Goal: Task Accomplishment & Management: Use online tool/utility

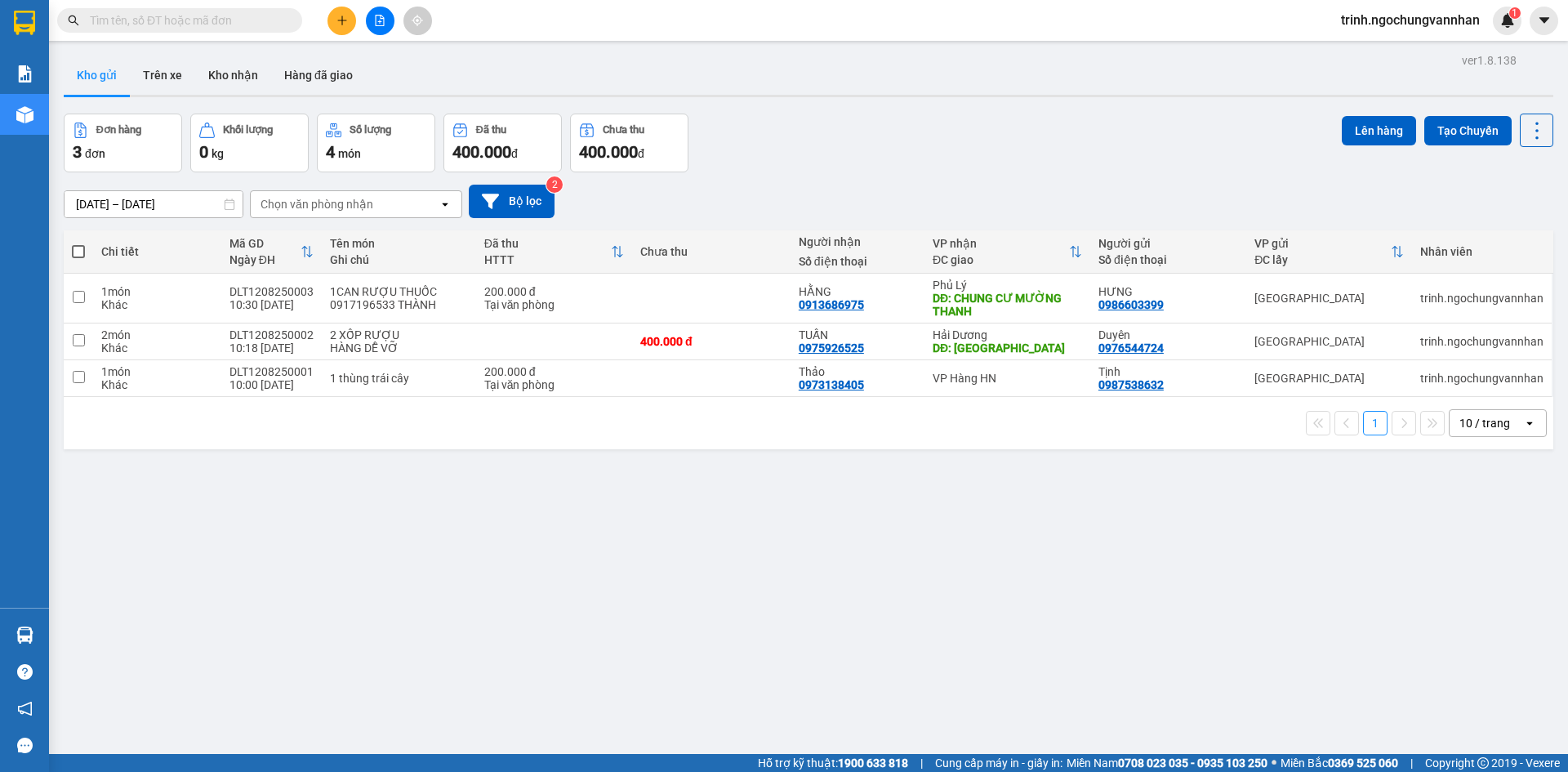
drag, startPoint x: 79, startPoint y: 254, endPoint x: 142, endPoint y: 255, distance: 63.0
click at [80, 254] on span at bounding box center [78, 251] width 13 height 13
click at [78, 243] on input "checkbox" at bounding box center [78, 243] width 0 height 0
checkbox input "true"
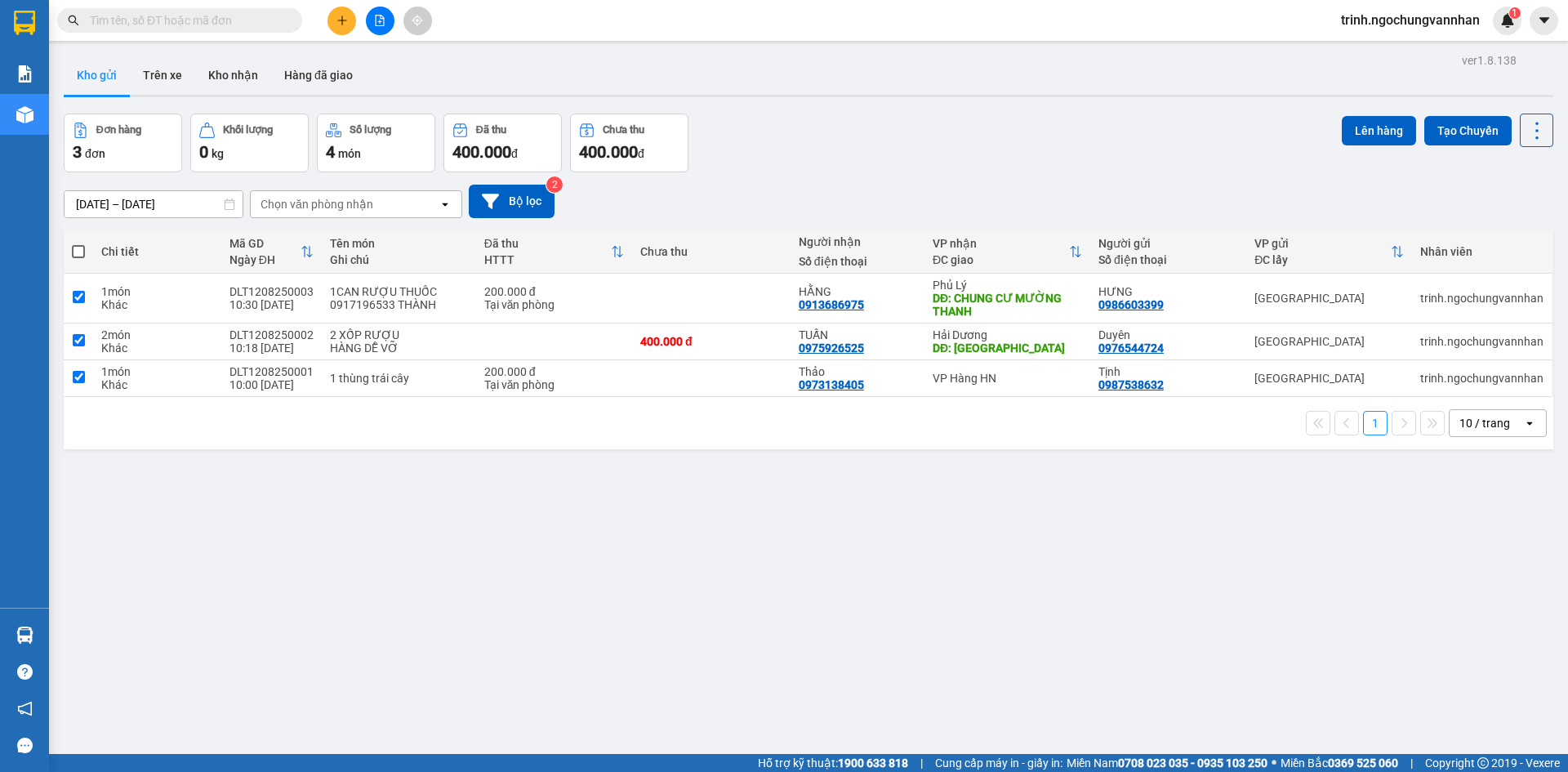
checkbox input "true"
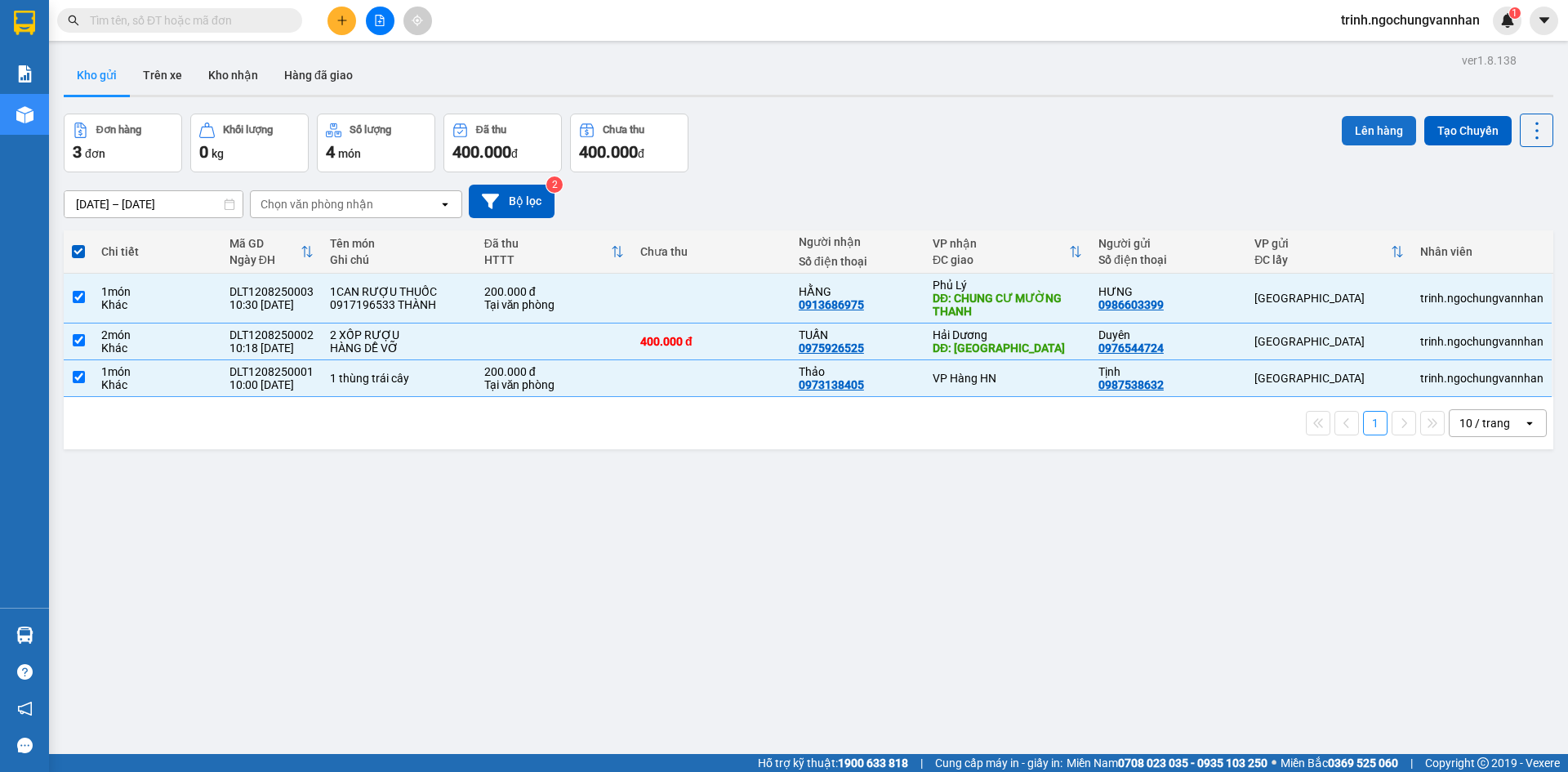
click at [1378, 137] on button "Lên hàng" at bounding box center [1379, 130] width 74 height 30
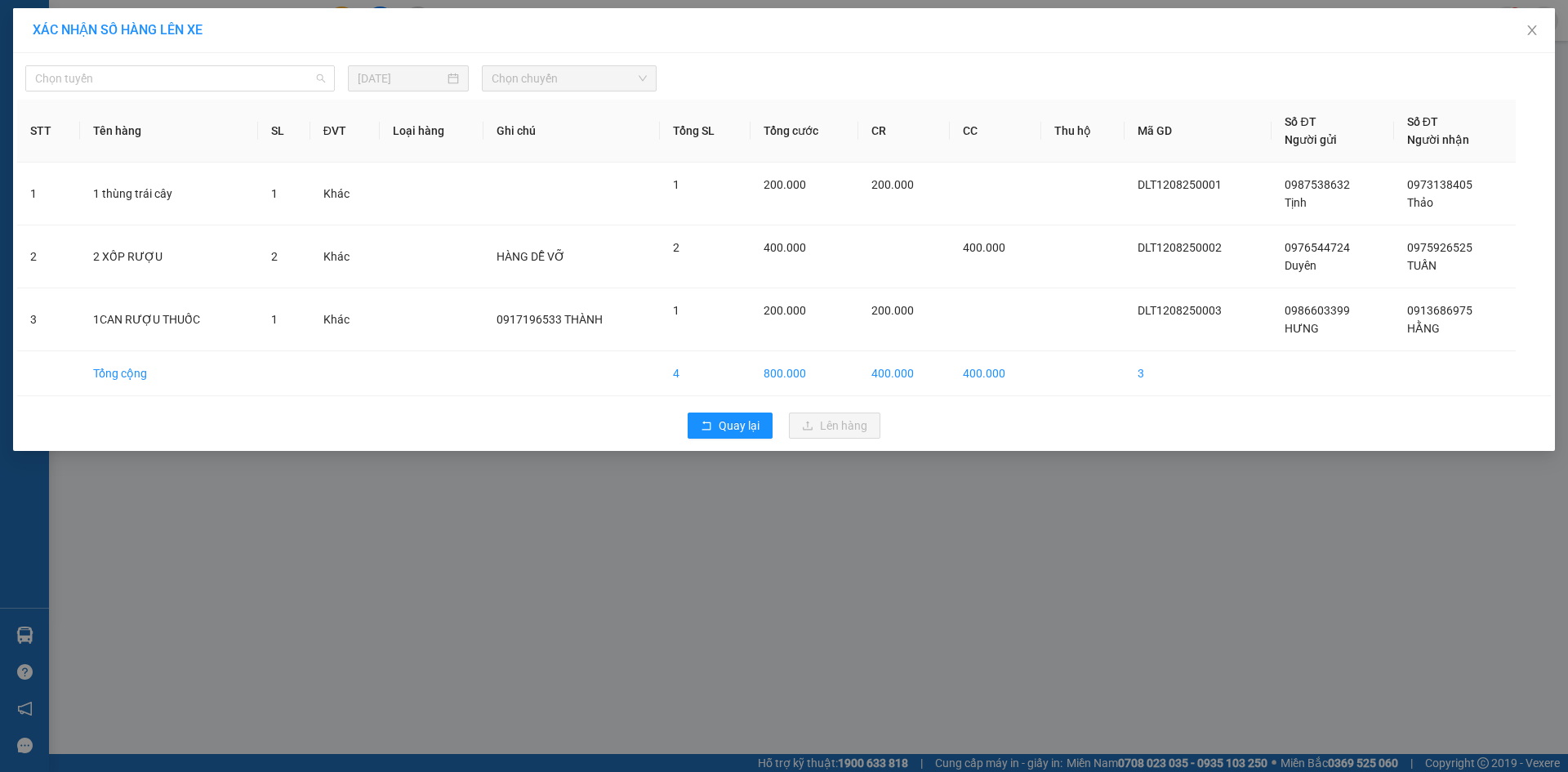
drag, startPoint x: 187, startPoint y: 78, endPoint x: 183, endPoint y: 96, distance: 18.4
click at [188, 78] on span "Chọn tuyến" at bounding box center [179, 78] width 290 height 24
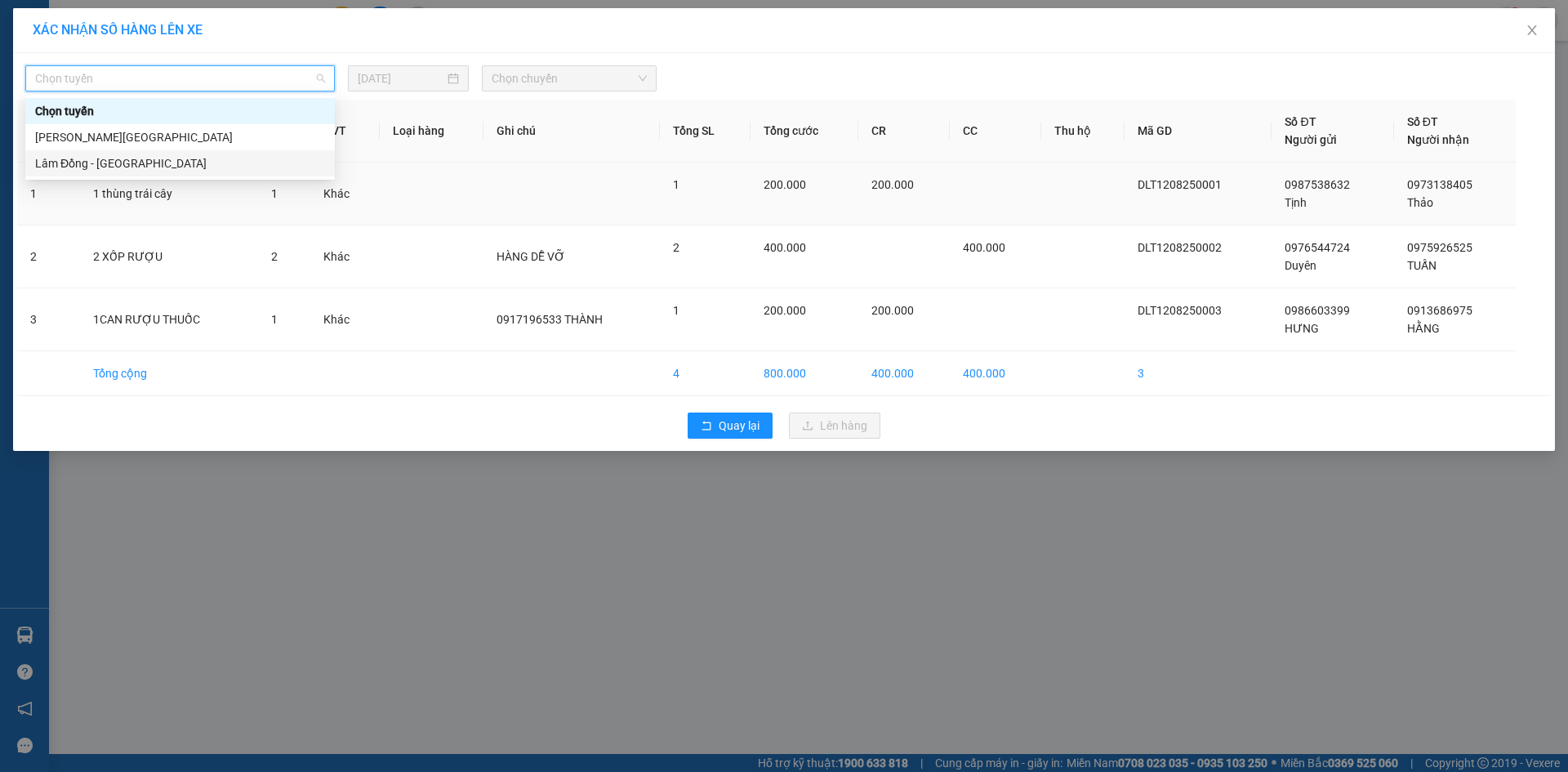
click at [172, 165] on div "Lâm Đồng - [GEOGRAPHIC_DATA]" at bounding box center [179, 163] width 290 height 18
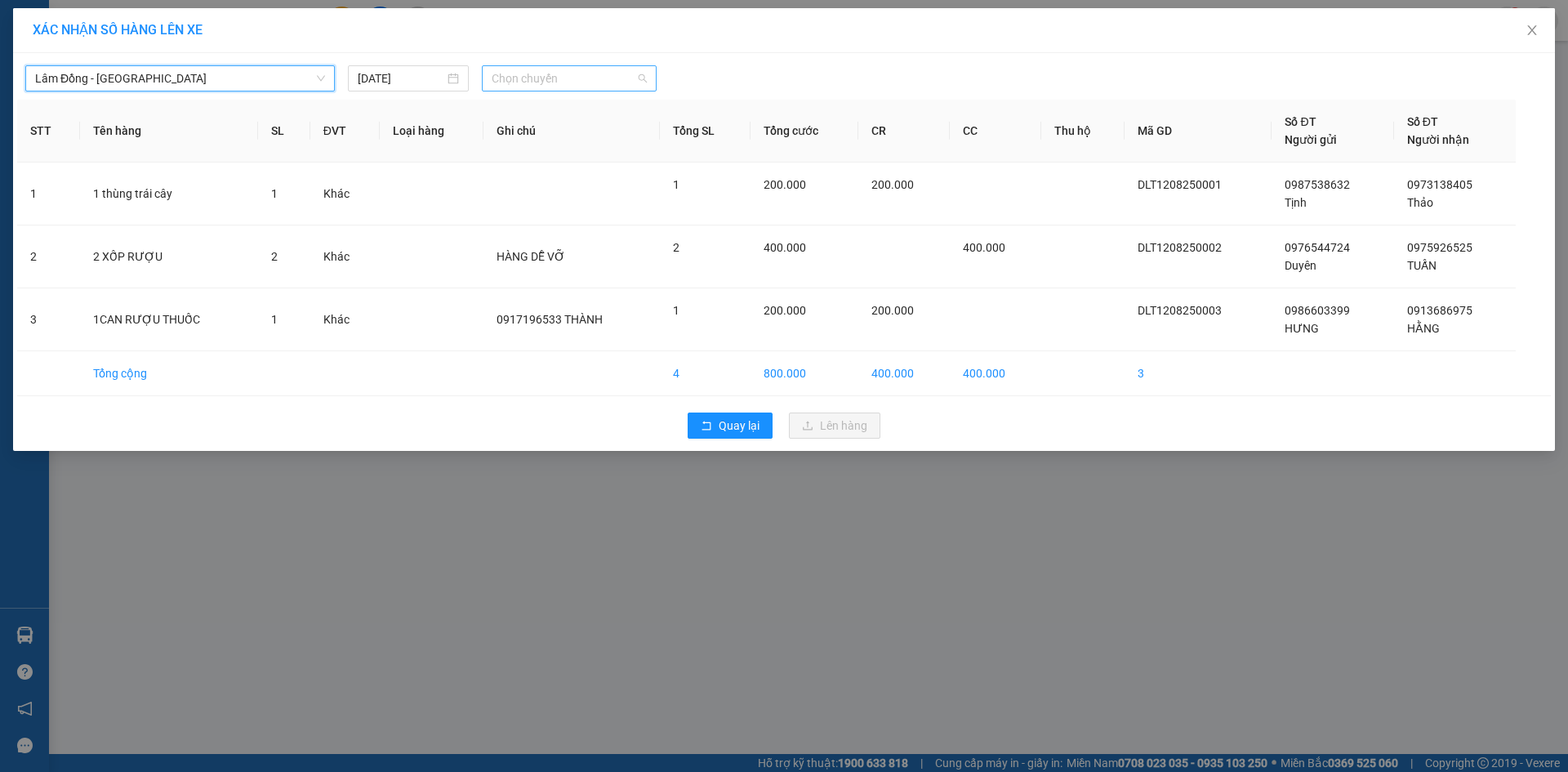
click at [540, 74] on span "Chọn chuyến" at bounding box center [568, 78] width 155 height 24
click at [548, 137] on div "09:00 - 49B-006.99" at bounding box center [555, 137] width 127 height 18
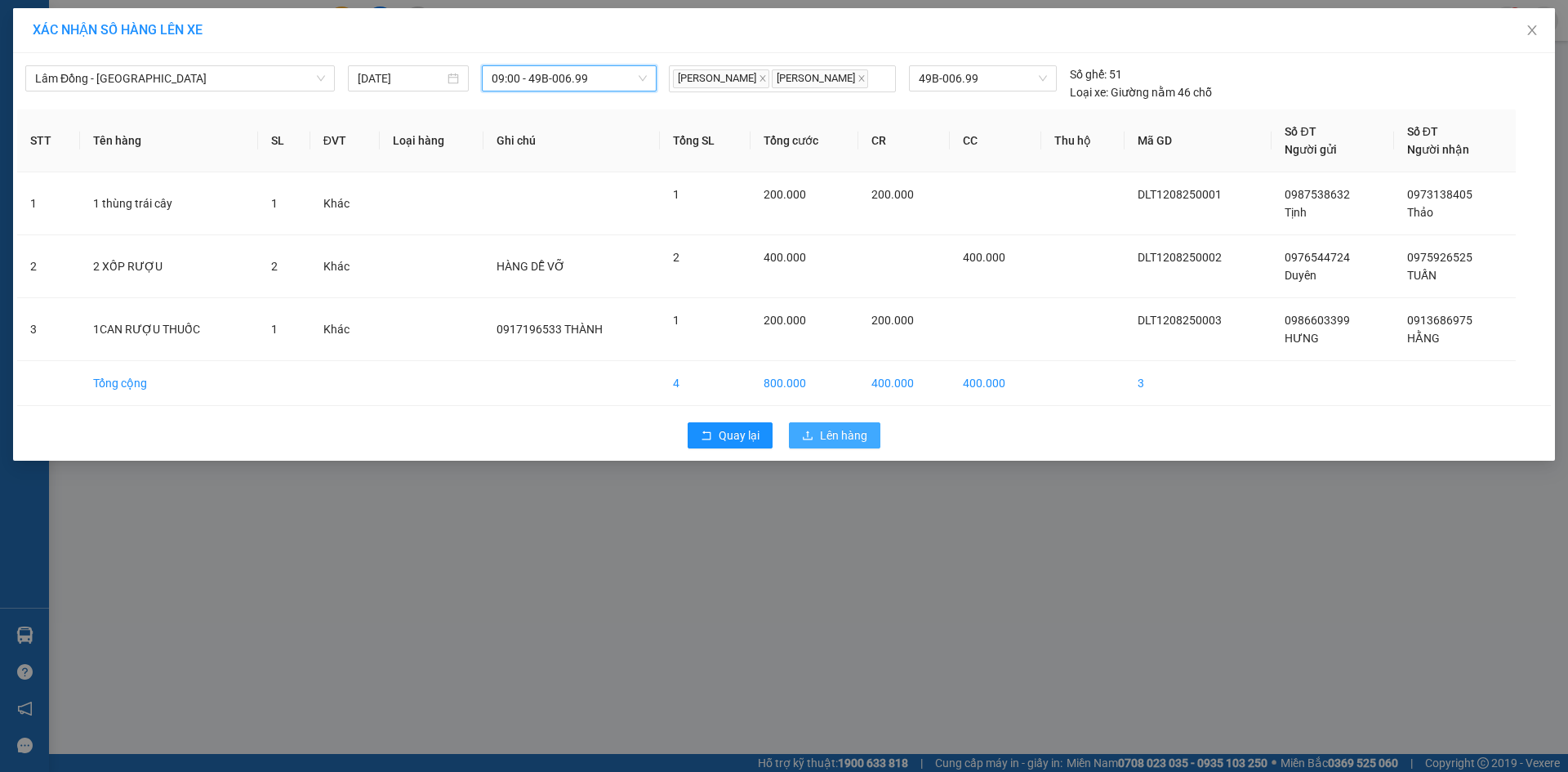
click at [859, 436] on span "Lên hàng" at bounding box center [844, 436] width 48 height 18
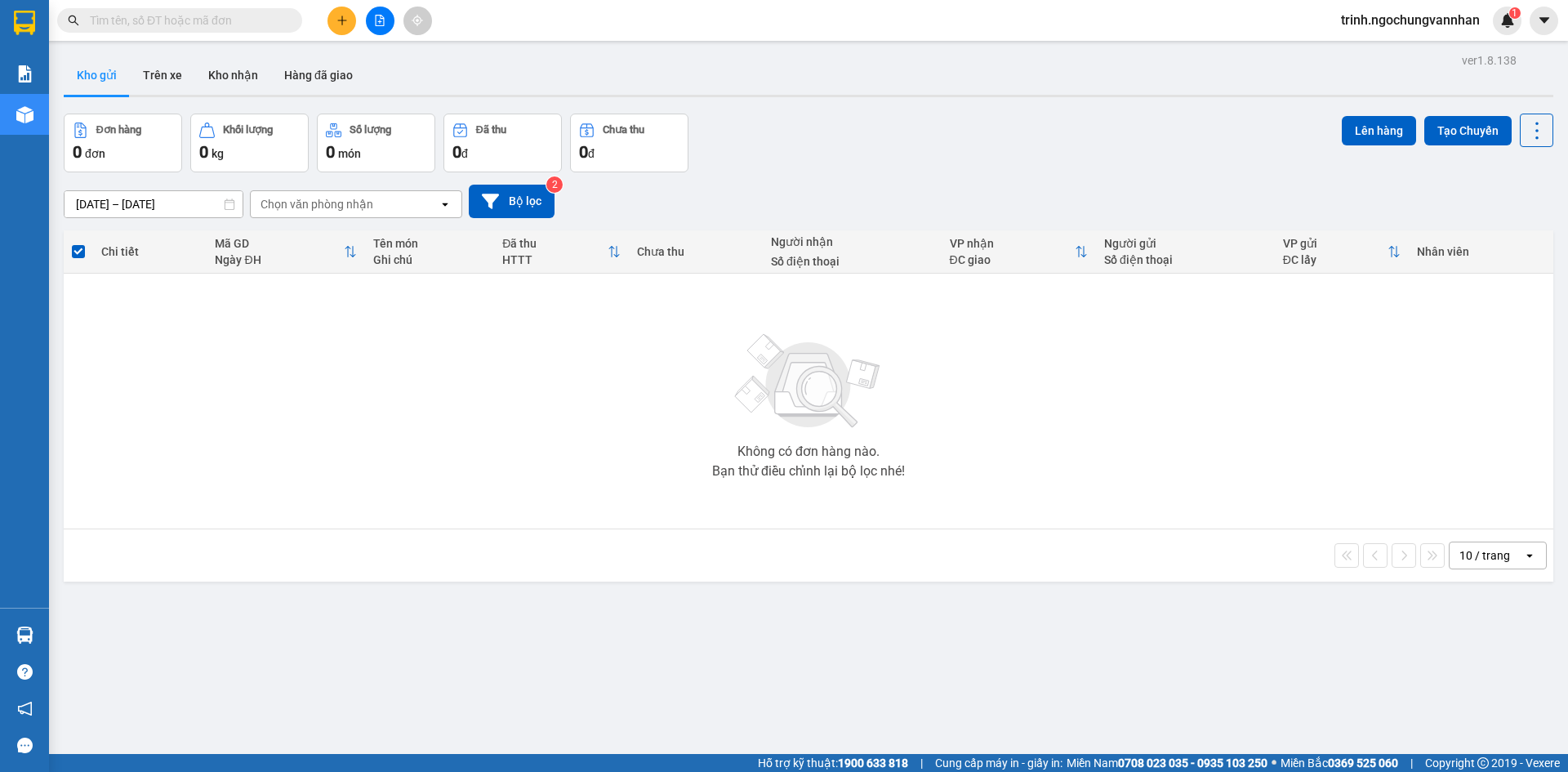
click at [391, 32] on div at bounding box center [379, 21] width 123 height 29
click at [384, 22] on icon "file-add" at bounding box center [380, 20] width 9 height 12
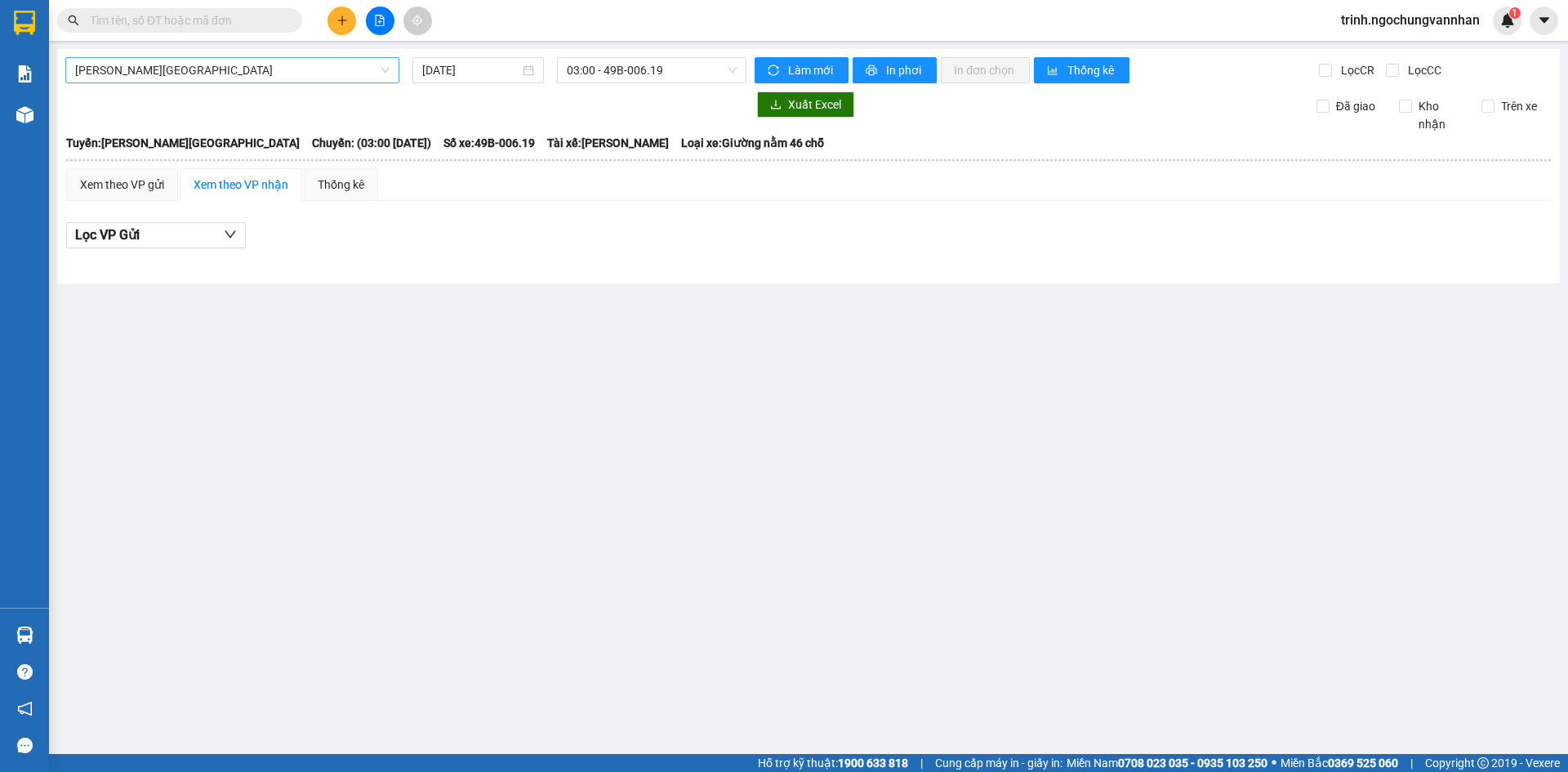
click at [258, 68] on span "[PERSON_NAME][GEOGRAPHIC_DATA]" at bounding box center [232, 70] width 315 height 24
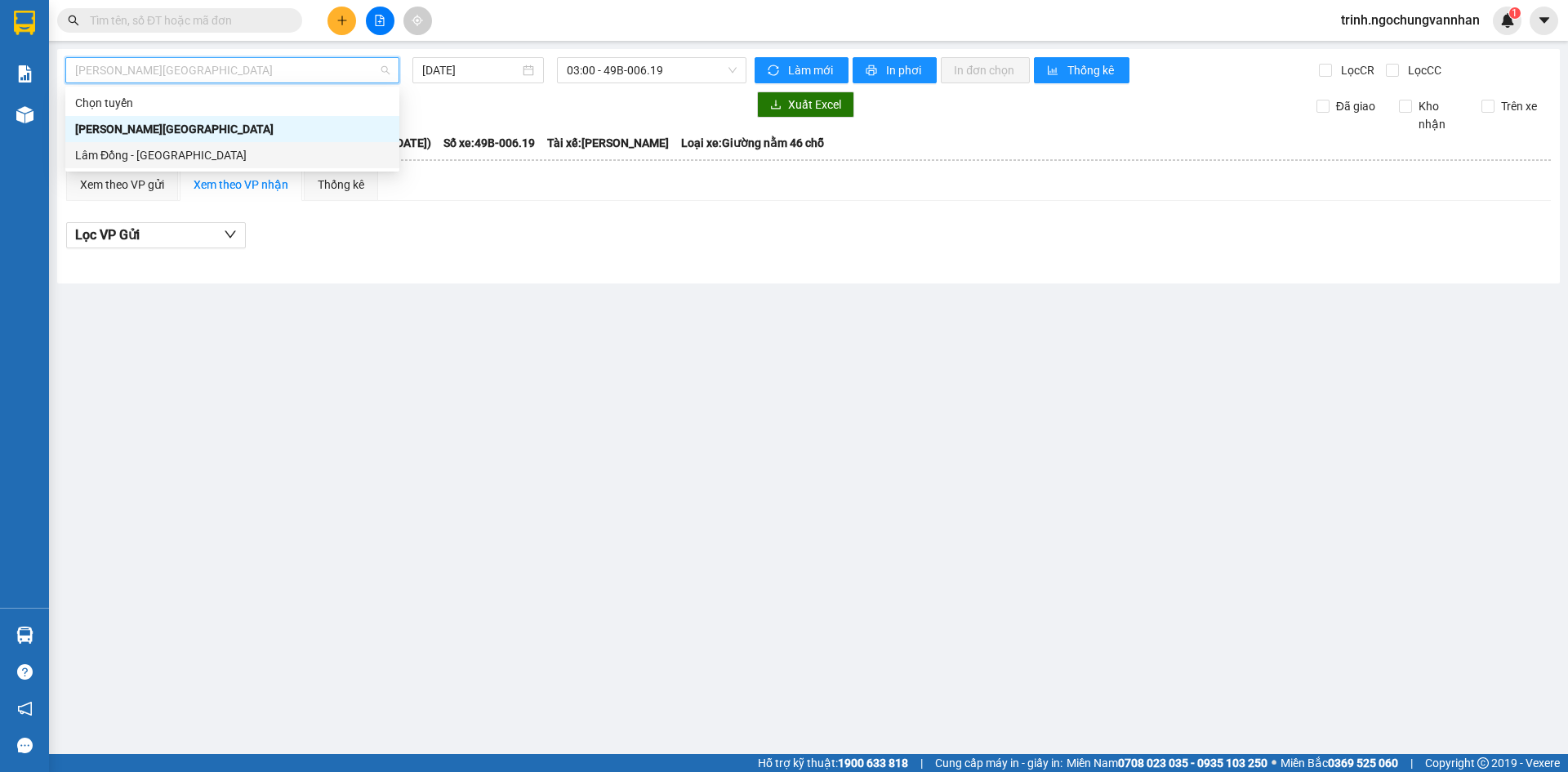
click at [235, 160] on div "Lâm Đồng - [GEOGRAPHIC_DATA]" at bounding box center [232, 155] width 315 height 18
type input "[DATE]"
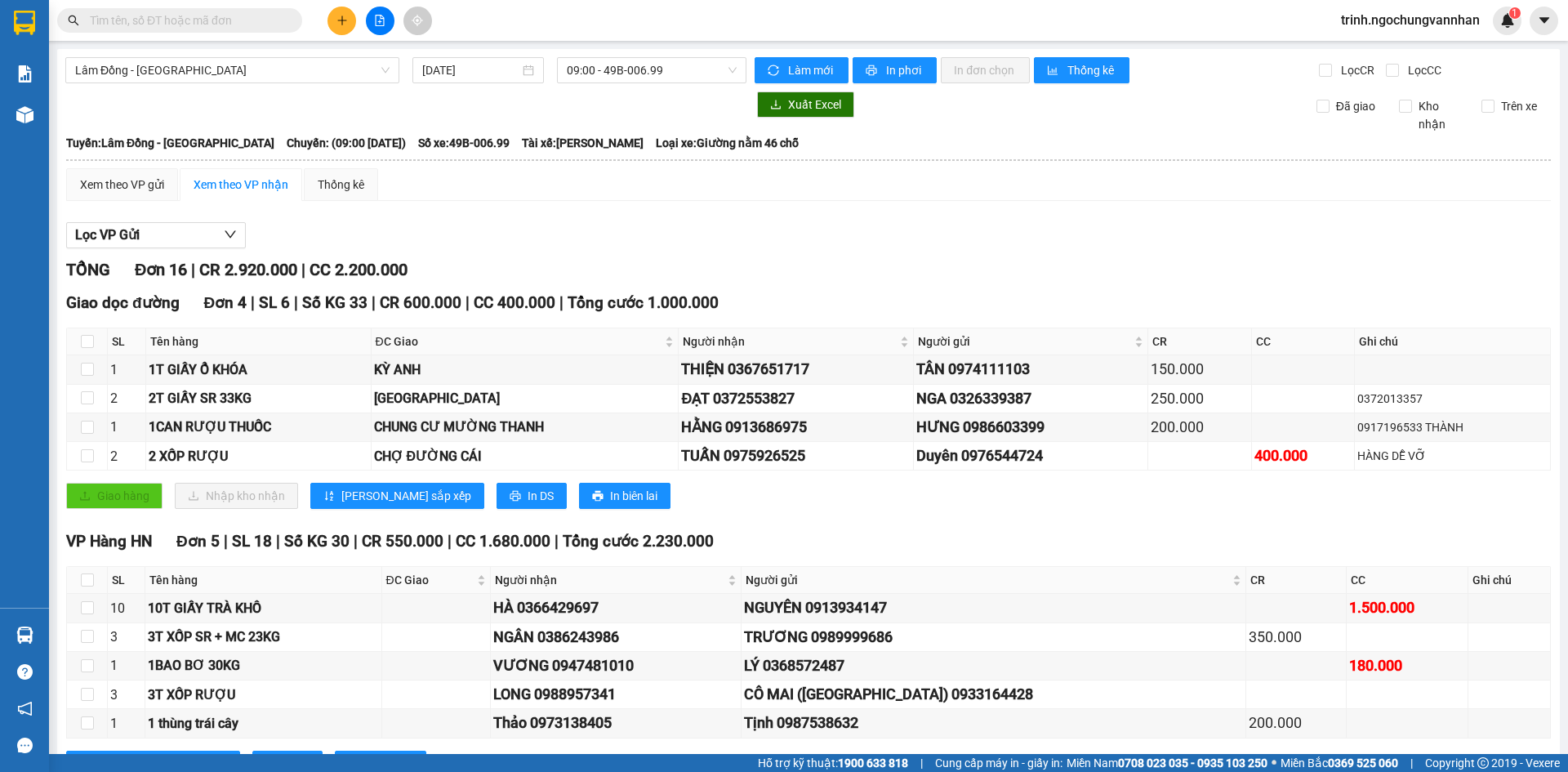
click at [167, 249] on div "Lọc VP Gửi TỔNG Đơn 16 | CR 2.920.000 | CC 2.200.000 Giao dọc đường Đơn 4 | SL…" at bounding box center [809, 668] width 1485 height 907
click at [175, 239] on button "Lọc VP Gửi" at bounding box center [156, 235] width 179 height 26
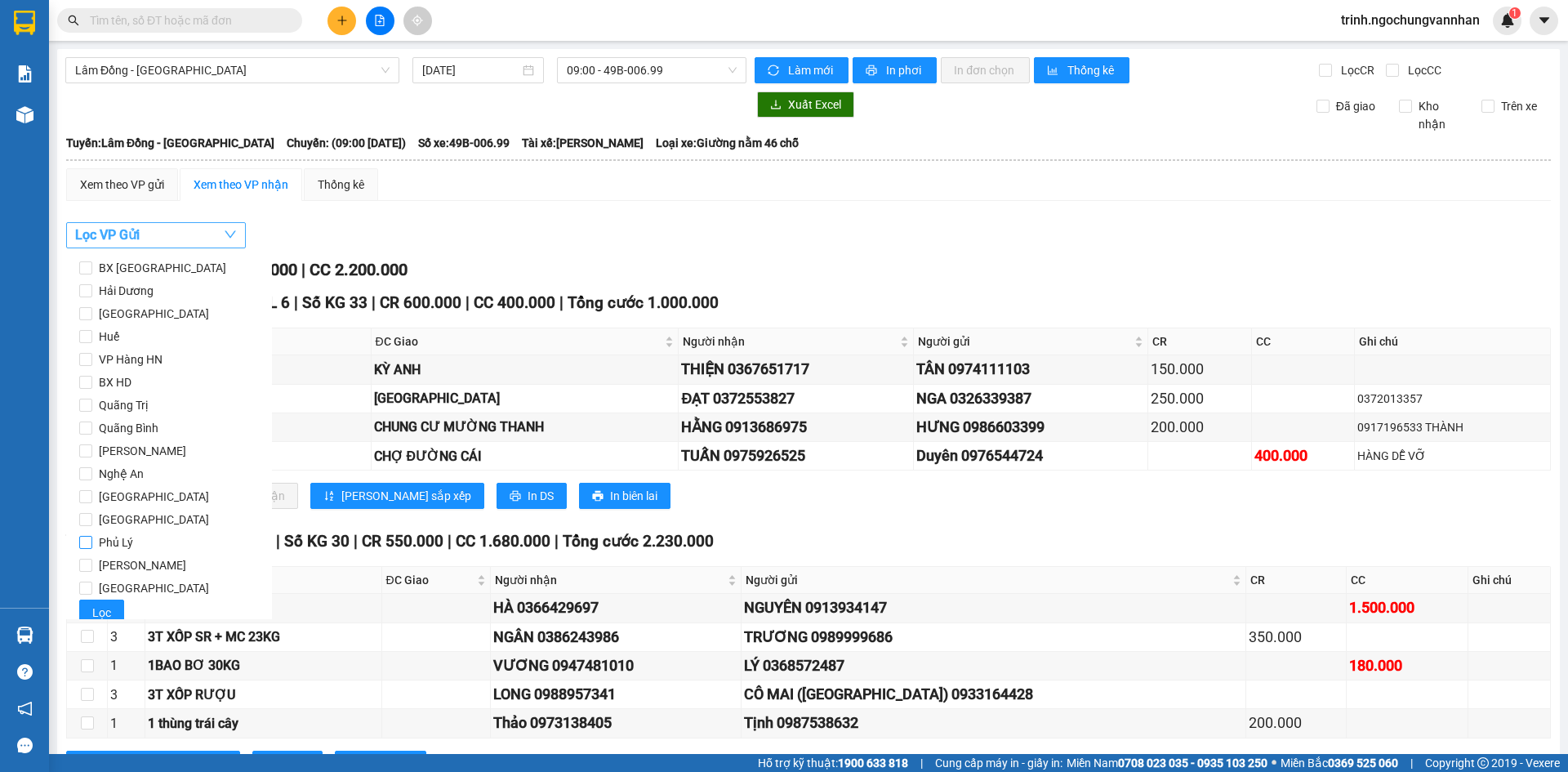
scroll to position [33, 0]
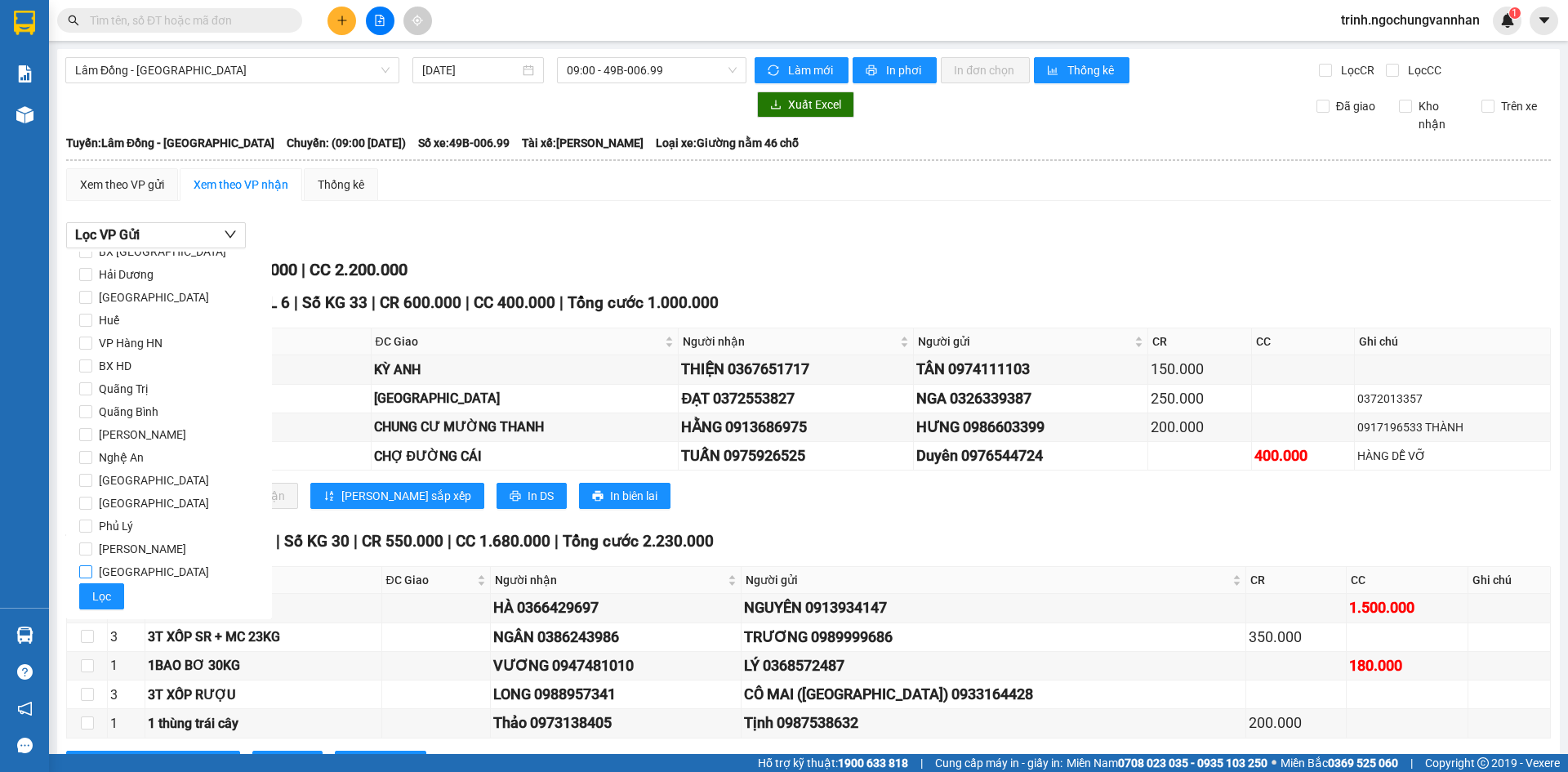
click at [93, 573] on span "[GEOGRAPHIC_DATA]" at bounding box center [154, 572] width 124 height 23
click at [92, 573] on input "[GEOGRAPHIC_DATA]" at bounding box center [85, 571] width 13 height 13
checkbox input "true"
click at [108, 592] on span "Lọc" at bounding box center [101, 596] width 19 height 18
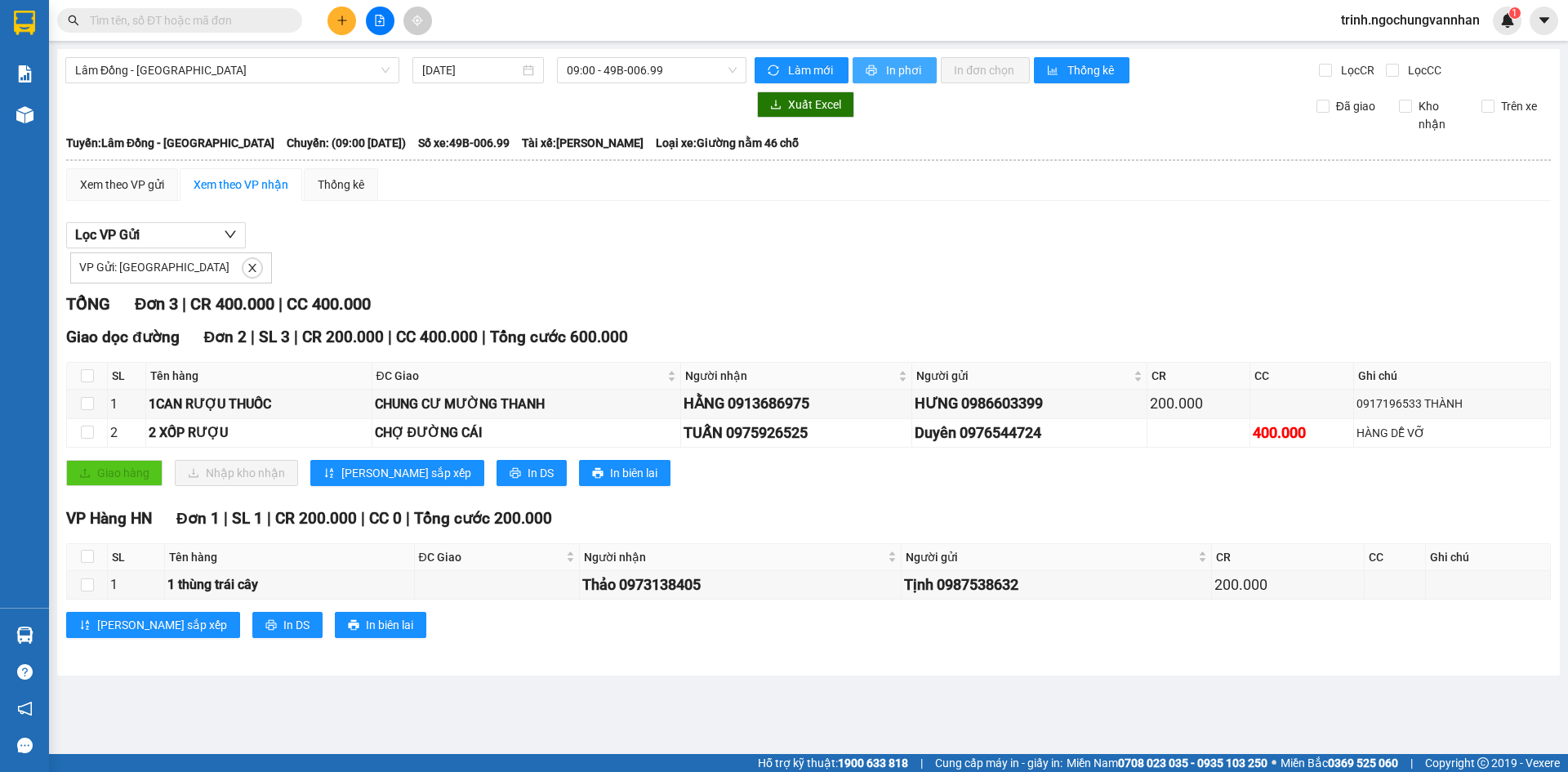
click at [908, 75] on span "In phơi" at bounding box center [905, 70] width 38 height 18
